Goal: Information Seeking & Learning: Learn about a topic

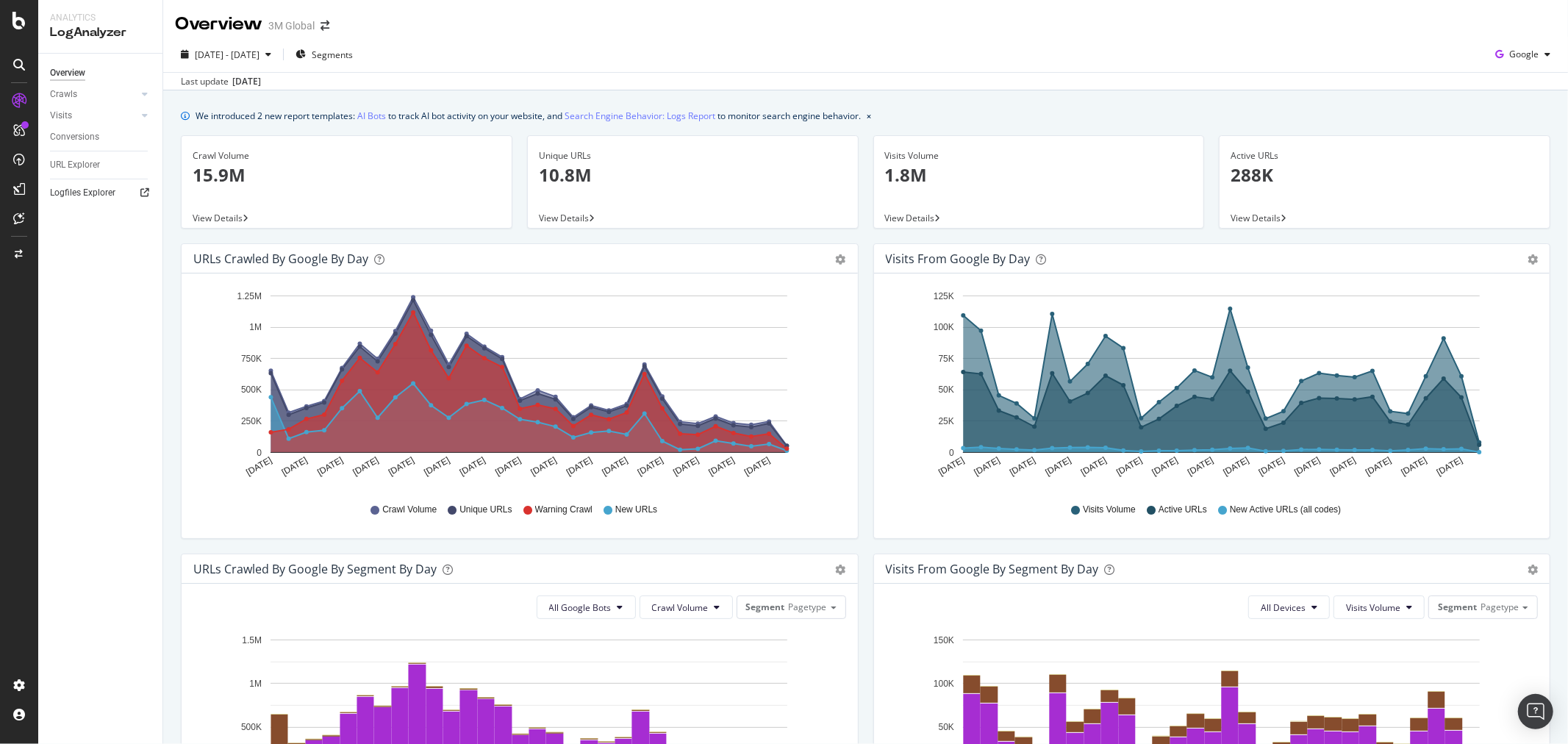
click at [146, 193] on icon at bounding box center [145, 193] width 9 height 9
click at [87, 159] on div "ActionBoard" at bounding box center [82, 165] width 57 height 14
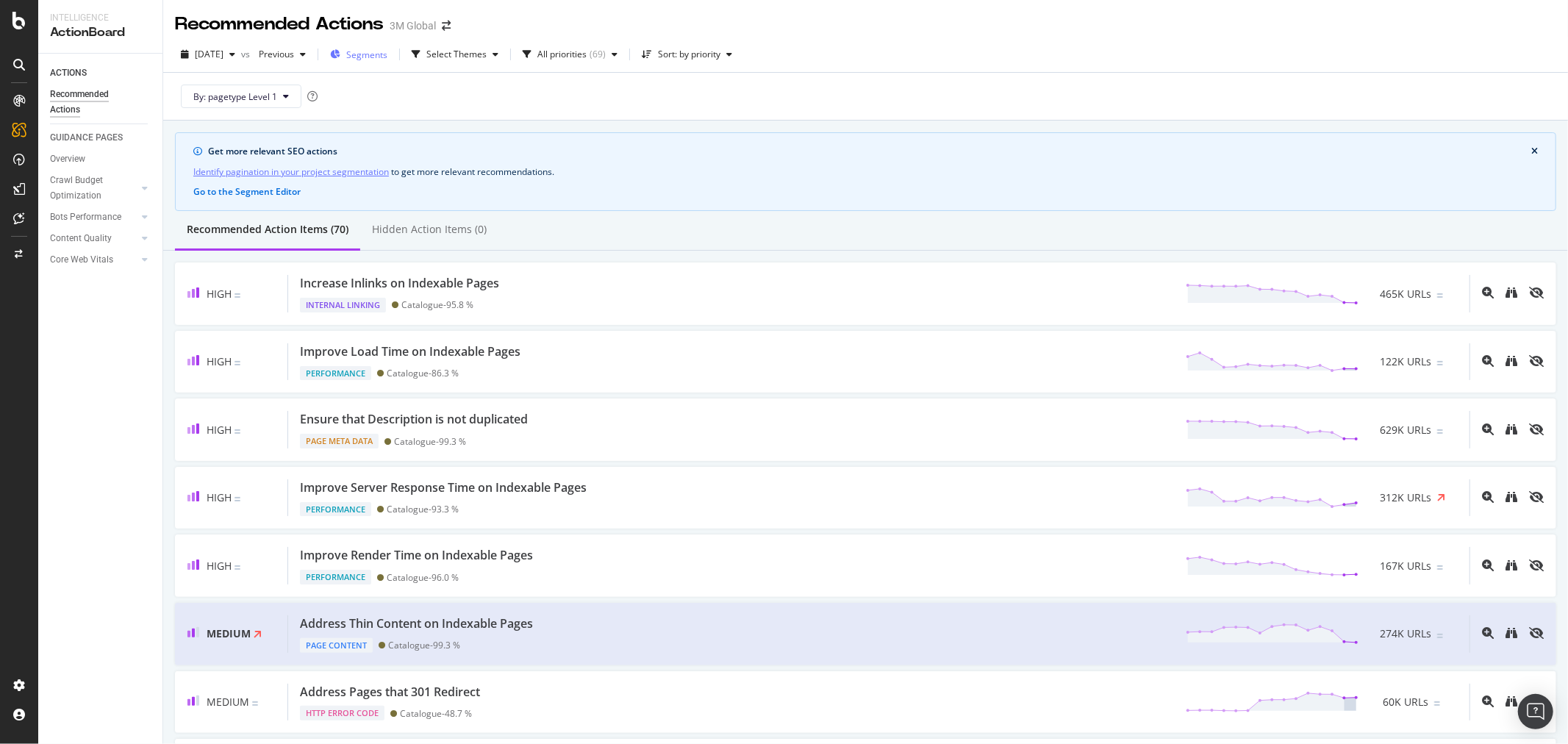
click at [387, 56] on span "Segments" at bounding box center [367, 55] width 41 height 12
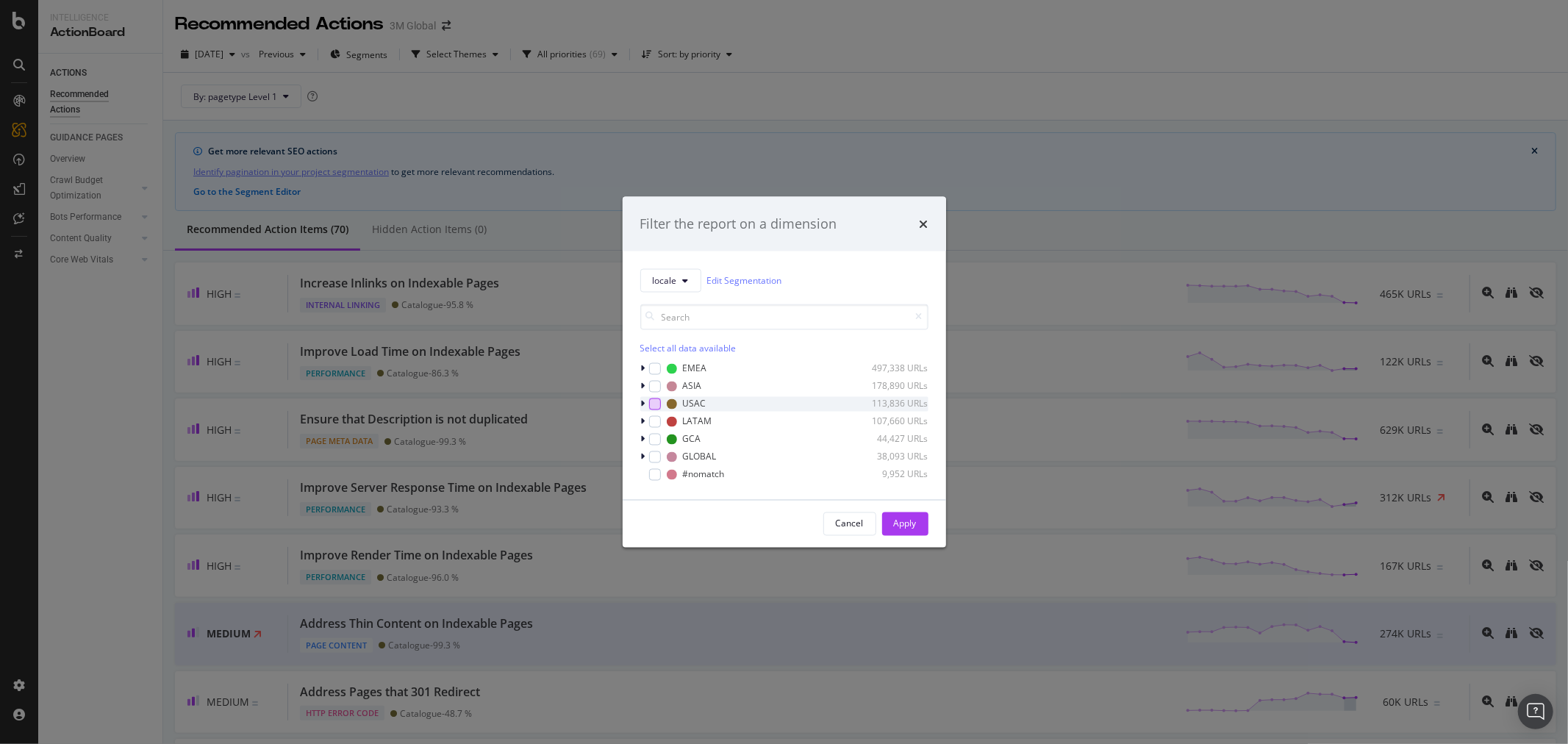
click at [652, 400] on div "modal" at bounding box center [654, 403] width 11 height 11
click at [642, 402] on icon "modal" at bounding box center [643, 404] width 5 height 9
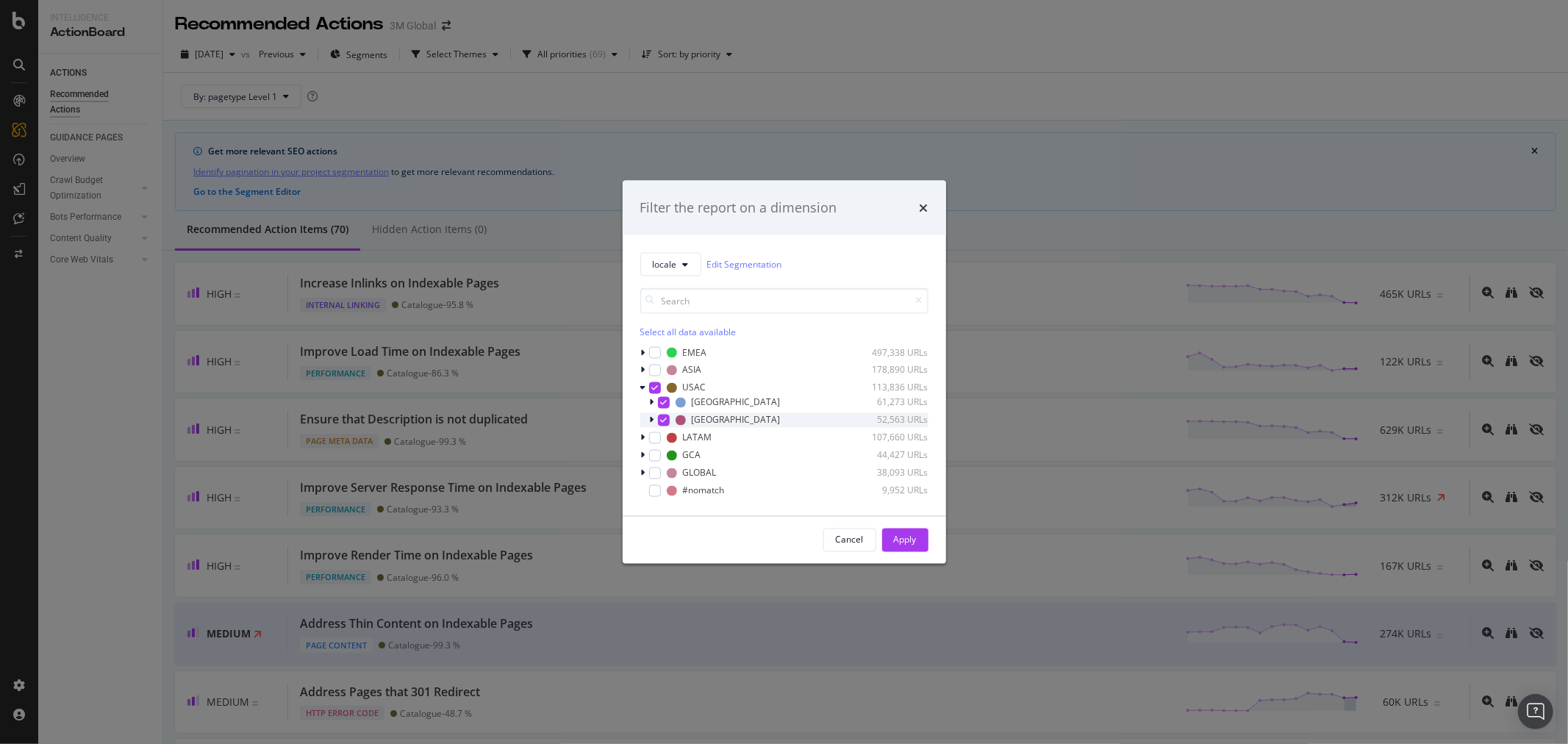
click at [654, 415] on div "modal" at bounding box center [653, 419] width 9 height 14
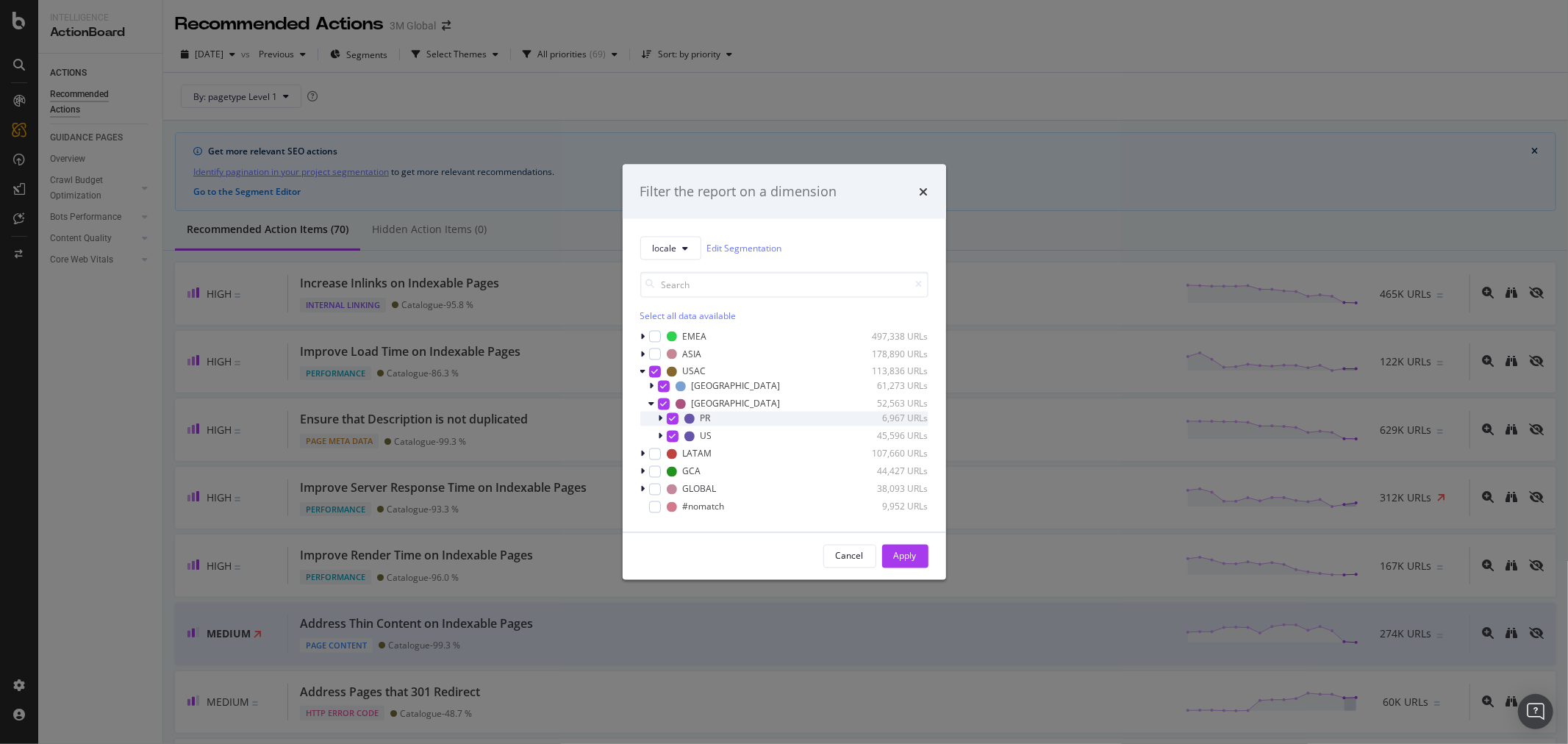
click at [672, 416] on icon "modal" at bounding box center [672, 418] width 7 height 8
click at [904, 553] on div "Apply" at bounding box center [905, 556] width 23 height 12
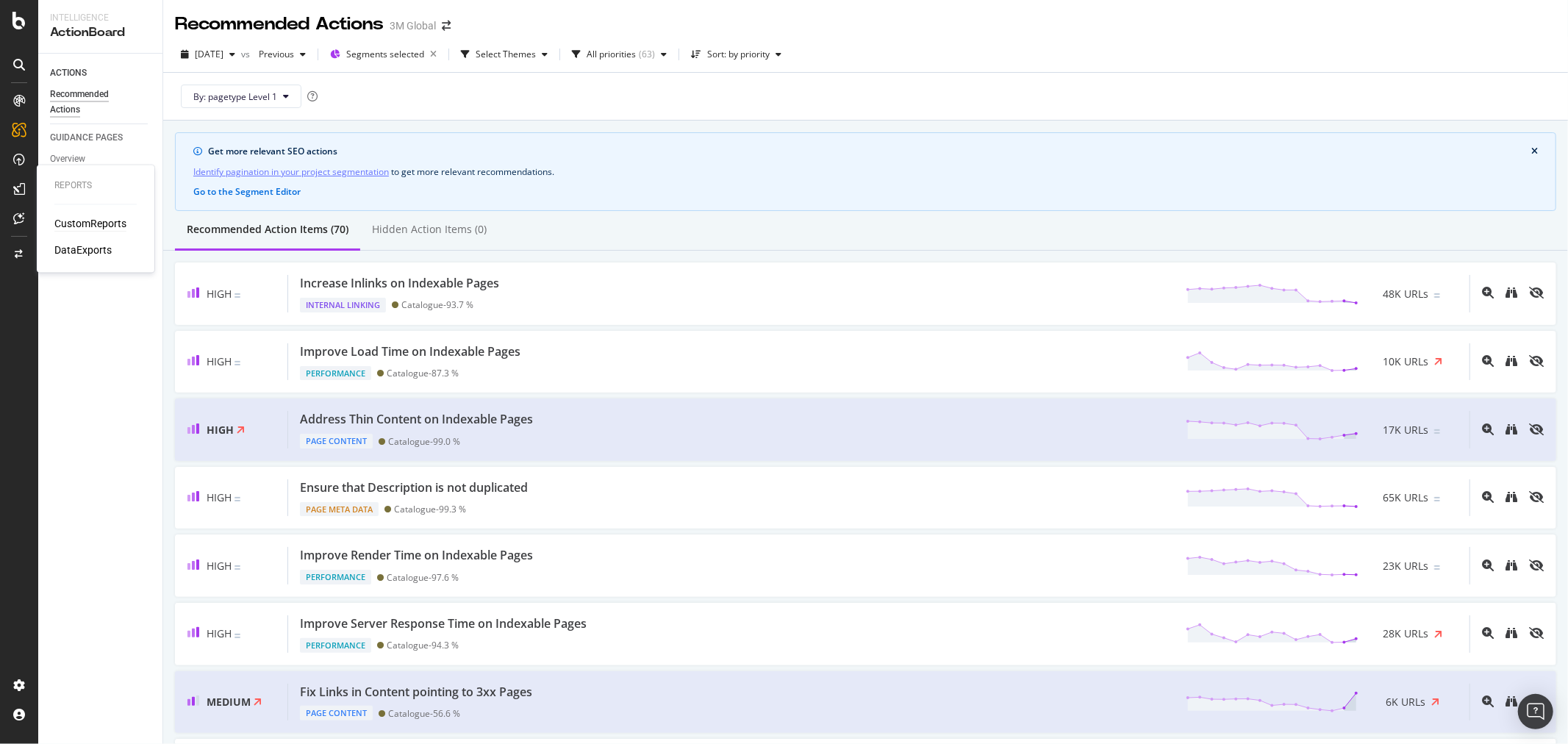
click at [92, 223] on div "CustomReports" at bounding box center [90, 223] width 72 height 14
